Goal: Transaction & Acquisition: Obtain resource

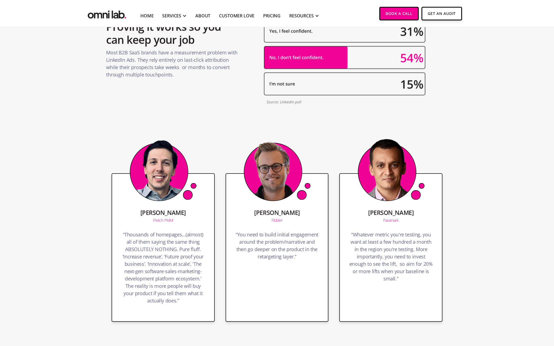
scroll to position [1454, 0]
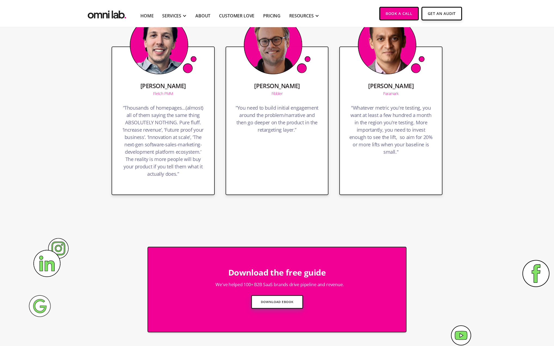
click at [270, 305] on link "Download Ebook" at bounding box center [277, 301] width 52 height 13
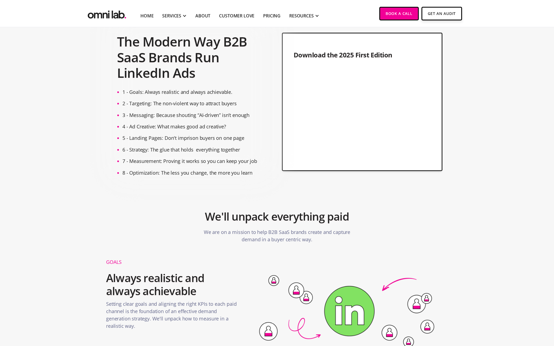
scroll to position [27, 0]
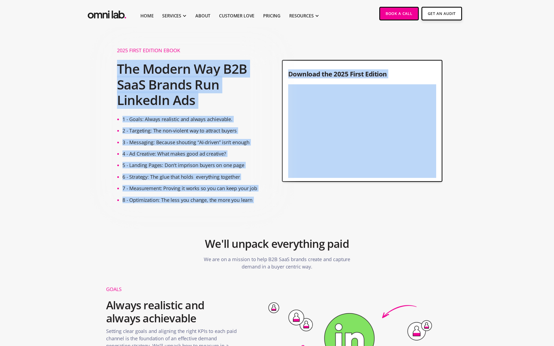
drag, startPoint x: 119, startPoint y: 68, endPoint x: 223, endPoint y: 211, distance: 176.8
click at [223, 214] on section "We'll unpack everything paid We are on a mission to help B2B SaaS brands create…" at bounding box center [277, 245] width 554 height 84
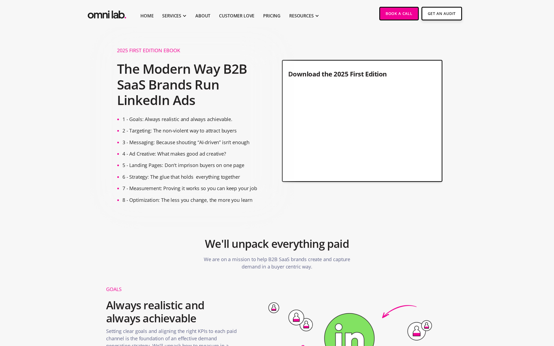
click at [118, 67] on h2 "The Modern Way B2B SaaS Brands Run LinkedIn Ads" at bounding box center [192, 84] width 150 height 53
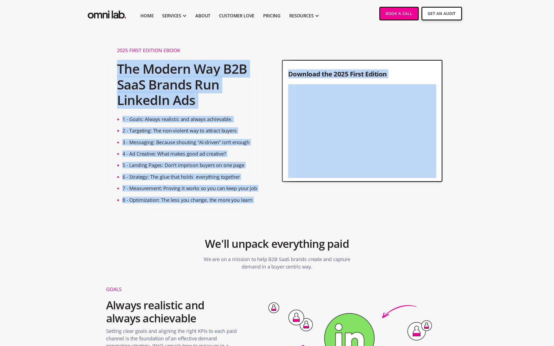
drag, startPoint x: 119, startPoint y: 68, endPoint x: 246, endPoint y: 203, distance: 186.1
click at [249, 211] on section "We'll unpack everything paid We are on a mission to help B2B SaaS brands create…" at bounding box center [277, 245] width 554 height 84
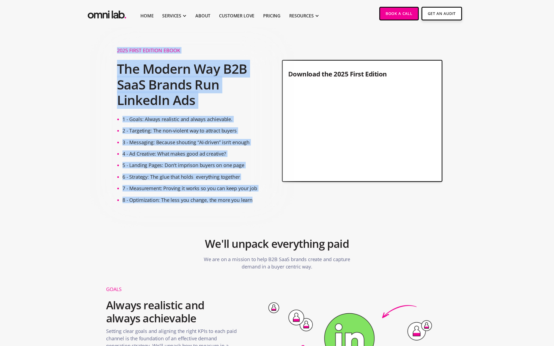
drag, startPoint x: 250, startPoint y: 200, endPoint x: 112, endPoint y: 89, distance: 177.5
click at [112, 89] on div "2025 First edition ebook The Modern Way B2B SaaS Brands Run LinkedIn Ads 1 - Go…" at bounding box center [192, 125] width 161 height 162
click at [112, 89] on div at bounding box center [192, 125] width 161 height 162
drag, startPoint x: 119, startPoint y: 70, endPoint x: 253, endPoint y: 202, distance: 188.1
click at [253, 202] on div "2025 First edition ebook The Modern Way B2B SaaS Brands Run LinkedIn Ads 1 - Go…" at bounding box center [192, 125] width 161 height 162
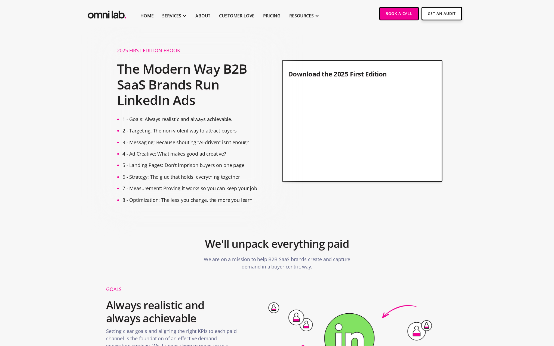
click at [249, 206] on section "We'll unpack everything paid We are on a mission to help B2B SaaS brands create…" at bounding box center [277, 245] width 554 height 84
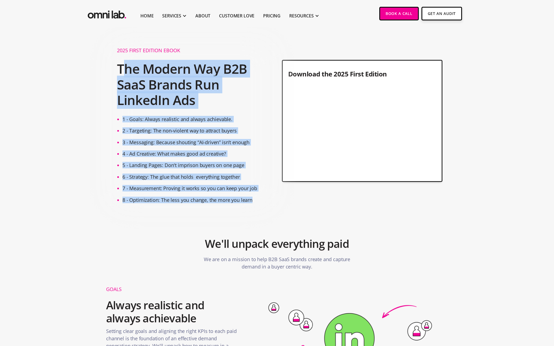
drag, startPoint x: 251, startPoint y: 201, endPoint x: 121, endPoint y: 61, distance: 191.1
click at [121, 61] on div "2025 First edition ebook The Modern Way B2B SaaS Brands Run LinkedIn Ads 1 - Go…" at bounding box center [192, 125] width 161 height 162
drag, startPoint x: 115, startPoint y: 50, endPoint x: 254, endPoint y: 199, distance: 203.8
click at [254, 199] on div "2025 First edition ebook The Modern Way B2B SaaS Brands Run LinkedIn Ads 1 - Go…" at bounding box center [192, 125] width 161 height 162
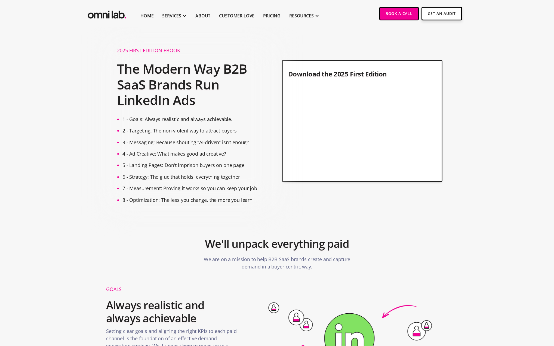
click at [251, 208] on section "We'll unpack everything paid We are on a mission to help B2B SaaS brands create…" at bounding box center [277, 245] width 554 height 84
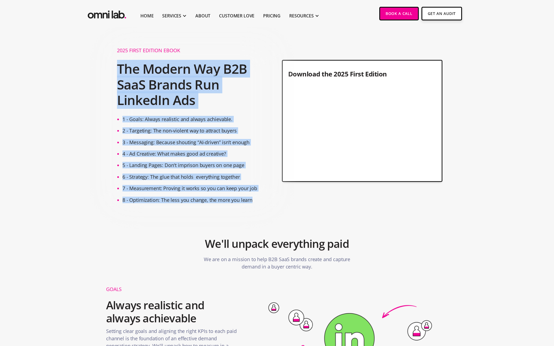
drag, startPoint x: 119, startPoint y: 64, endPoint x: 250, endPoint y: 199, distance: 188.5
click at [250, 199] on div "2025 First edition ebook The Modern Way B2B SaaS Brands Run LinkedIn Ads 1 - Go…" at bounding box center [192, 125] width 161 height 162
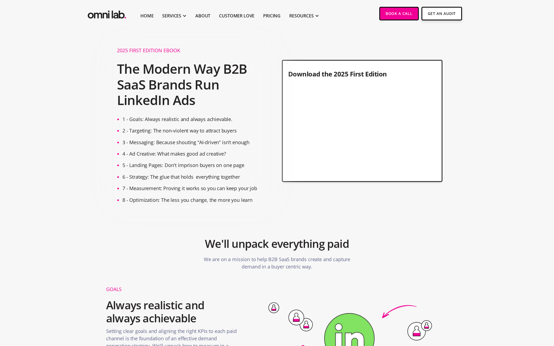
click at [251, 204] on section "We'll unpack everything paid We are on a mission to help B2B SaaS brands create…" at bounding box center [277, 245] width 554 height 84
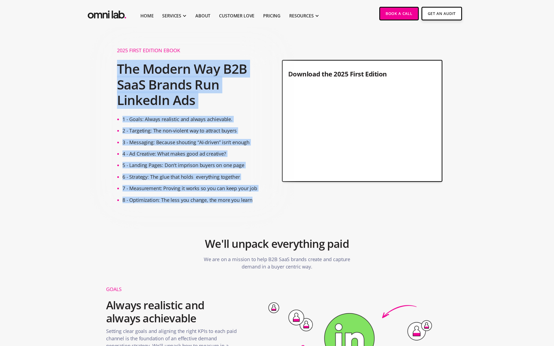
drag, startPoint x: 251, startPoint y: 201, endPoint x: 118, endPoint y: 55, distance: 197.7
click at [118, 55] on div "2025 First edition ebook The Modern Way B2B SaaS Brands Run LinkedIn Ads 1 - Go…" at bounding box center [192, 125] width 161 height 162
click at [119, 66] on h2 "The Modern Way B2B SaaS Brands Run LinkedIn Ads" at bounding box center [192, 84] width 150 height 53
drag, startPoint x: 119, startPoint y: 68, endPoint x: 250, endPoint y: 200, distance: 186.4
click at [250, 200] on div "2025 First edition ebook The Modern Way B2B SaaS Brands Run LinkedIn Ads 1 - Go…" at bounding box center [192, 125] width 161 height 162
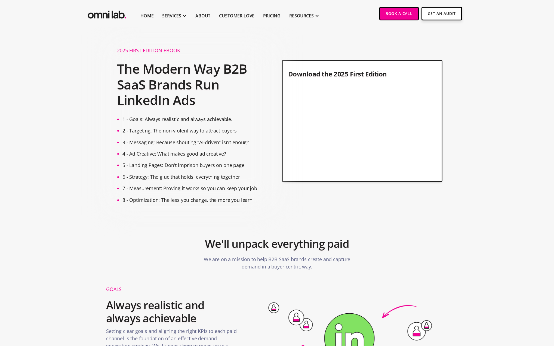
click at [243, 204] on section "We'll unpack everything paid We are on a mission to help B2B SaaS brands create…" at bounding box center [277, 245] width 554 height 84
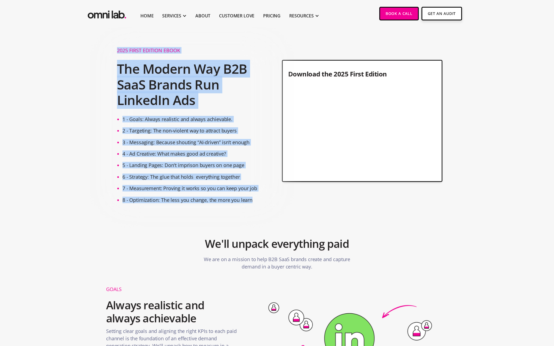
drag, startPoint x: 251, startPoint y: 199, endPoint x: 115, endPoint y: 54, distance: 198.8
click at [115, 54] on div "2025 First edition ebook The Modern Way B2B SaaS Brands Run LinkedIn Ads 1 - Go…" at bounding box center [192, 125] width 161 height 162
click at [109, 65] on div "2025 First edition ebook The Modern Way B2B SaaS Brands Run LinkedIn Ads 1 - Go…" at bounding box center [277, 125] width 342 height 162
drag, startPoint x: 117, startPoint y: 50, endPoint x: 249, endPoint y: 195, distance: 195.7
click at [249, 195] on div "2025 First edition ebook The Modern Way B2B SaaS Brands Run LinkedIn Ads 1 - Go…" at bounding box center [192, 125] width 161 height 162
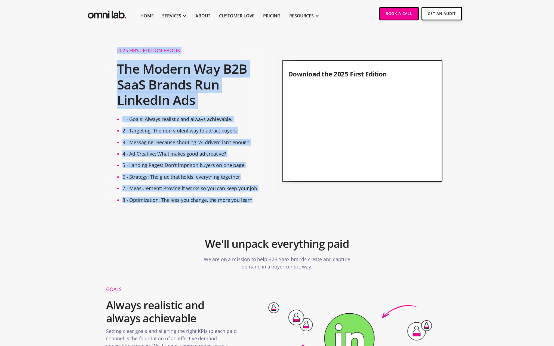
drag, startPoint x: 251, startPoint y: 199, endPoint x: 117, endPoint y: 53, distance: 198.5
click at [117, 53] on div "2025 First edition ebook The Modern Way B2B SaaS Brands Run LinkedIn Ads 1 - Go…" at bounding box center [192, 125] width 161 height 162
click at [115, 61] on div at bounding box center [192, 125] width 161 height 162
drag, startPoint x: 118, startPoint y: 51, endPoint x: 250, endPoint y: 201, distance: 199.8
click at [250, 201] on div "2025 First edition ebook The Modern Way B2B SaaS Brands Run LinkedIn Ads 1 - Go…" at bounding box center [192, 125] width 161 height 162
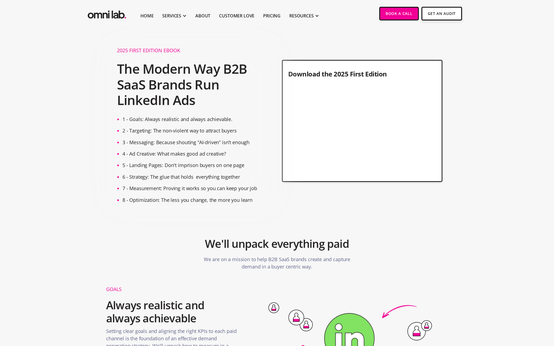
click at [244, 208] on section "We'll unpack everything paid We are on a mission to help B2B SaaS brands create…" at bounding box center [277, 245] width 554 height 84
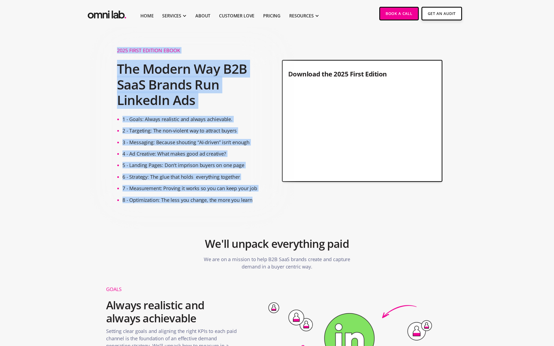
drag, startPoint x: 251, startPoint y: 200, endPoint x: 117, endPoint y: 54, distance: 198.3
click at [117, 54] on div "2025 First edition ebook The Modern Way B2B SaaS Brands Run LinkedIn Ads 1 - Go…" at bounding box center [192, 125] width 161 height 162
click at [117, 65] on h2 "The Modern Way B2B SaaS Brands Run LinkedIn Ads" at bounding box center [192, 84] width 150 height 53
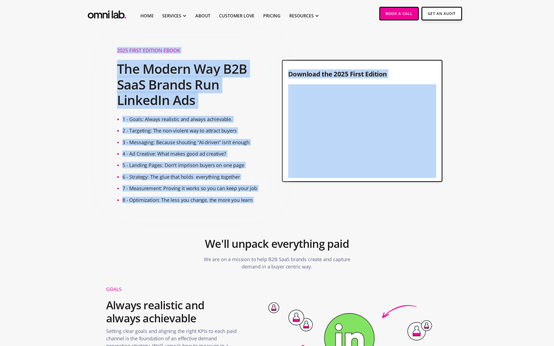
drag, startPoint x: 117, startPoint y: 50, endPoint x: 251, endPoint y: 203, distance: 203.2
click at [248, 207] on section "We'll unpack everything paid We are on a mission to help B2B SaaS brands create…" at bounding box center [277, 245] width 554 height 84
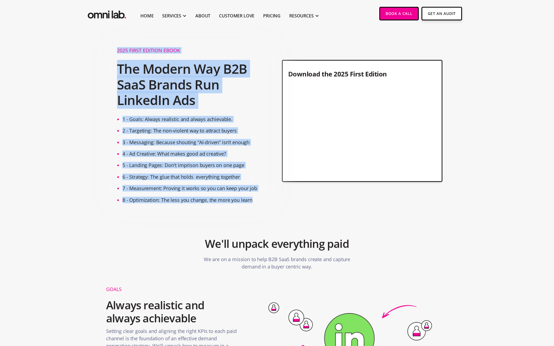
drag, startPoint x: 251, startPoint y: 200, endPoint x: 118, endPoint y: 51, distance: 200.2
click at [118, 51] on div "2025 First edition ebook The Modern Way B2B SaaS Brands Run LinkedIn Ads 1 - Go…" at bounding box center [192, 125] width 161 height 162
click at [117, 53] on h1 "2025 First edition ebook" at bounding box center [192, 52] width 150 height 8
drag, startPoint x: 117, startPoint y: 51, endPoint x: 253, endPoint y: 202, distance: 203.4
click at [253, 202] on div "2025 First edition ebook The Modern Way B2B SaaS Brands Run LinkedIn Ads 1 - Go…" at bounding box center [192, 125] width 161 height 162
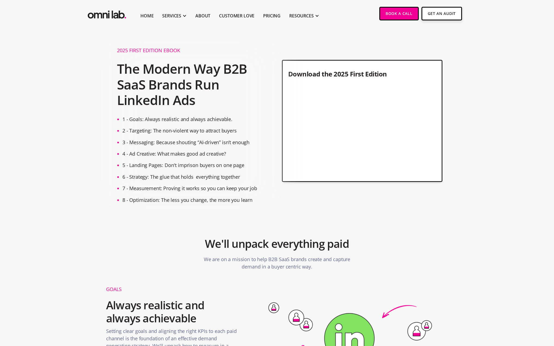
click at [249, 206] on section "We'll unpack everything paid We are on a mission to help B2B SaaS brands create…" at bounding box center [277, 245] width 554 height 84
